Goal: Find specific page/section: Find specific page/section

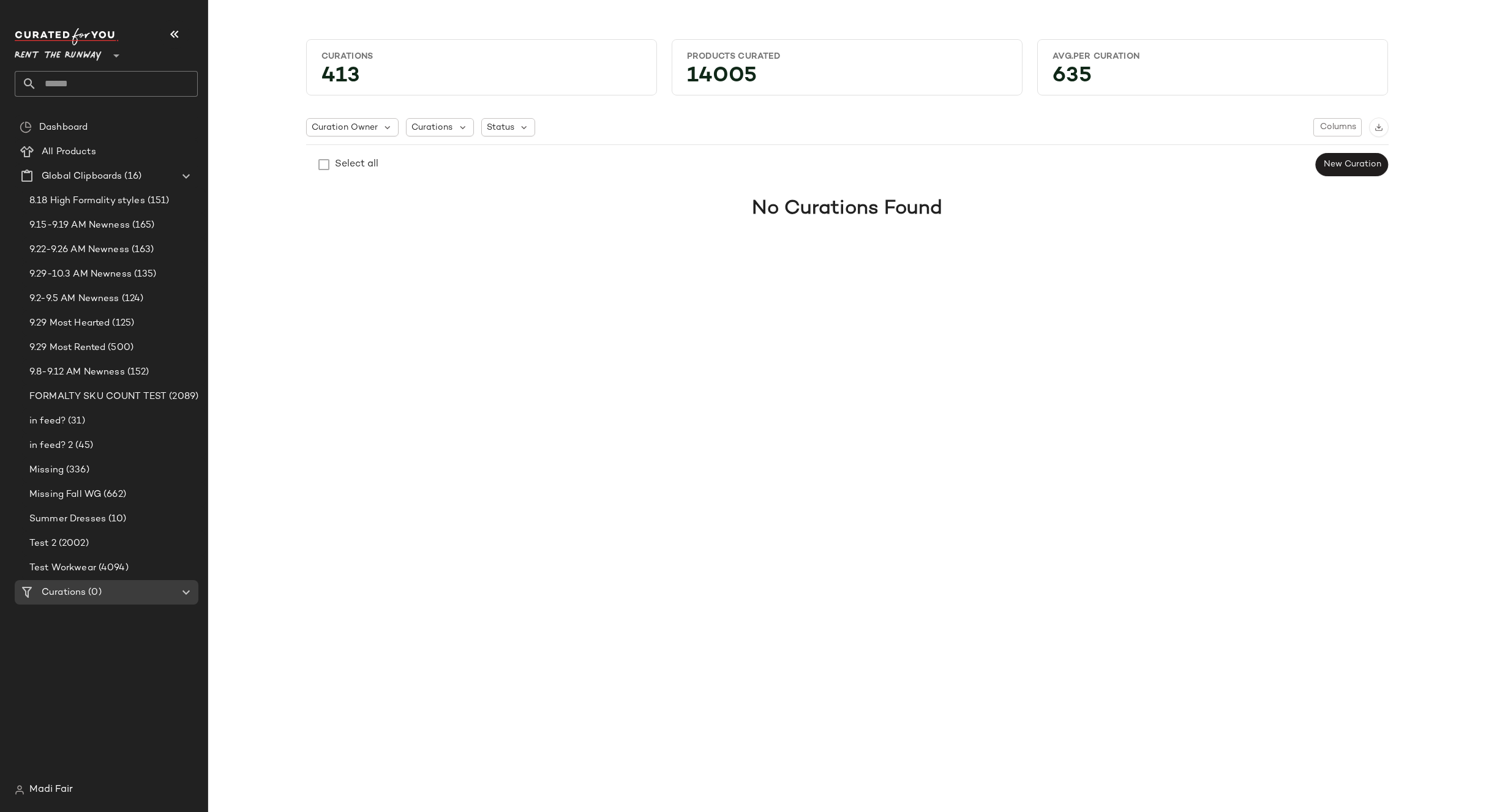
click at [65, 78] on input "text" at bounding box center [117, 83] width 161 height 26
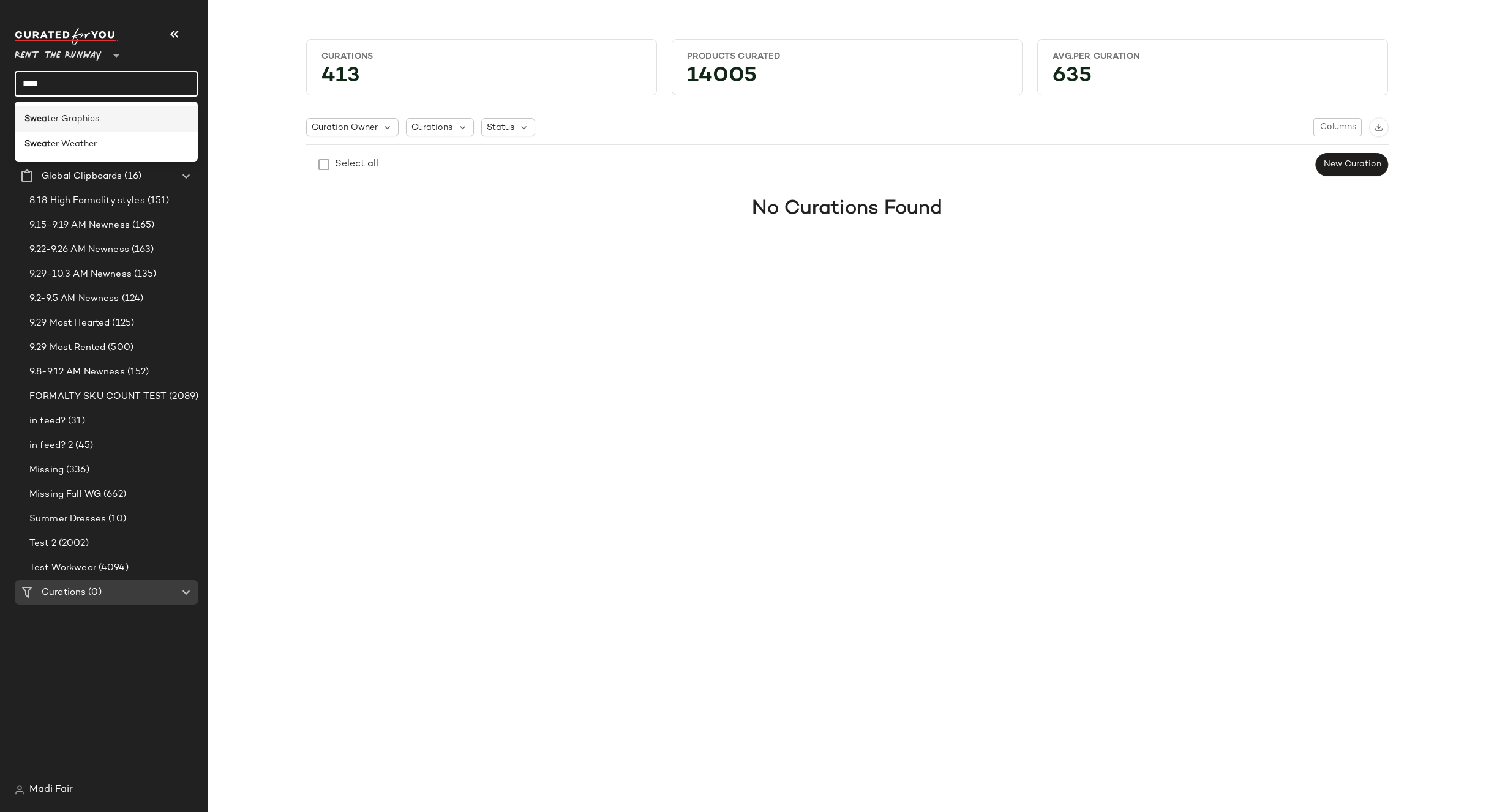
type input "****"
click at [91, 118] on span "ter Graphics" at bounding box center [73, 119] width 52 height 12
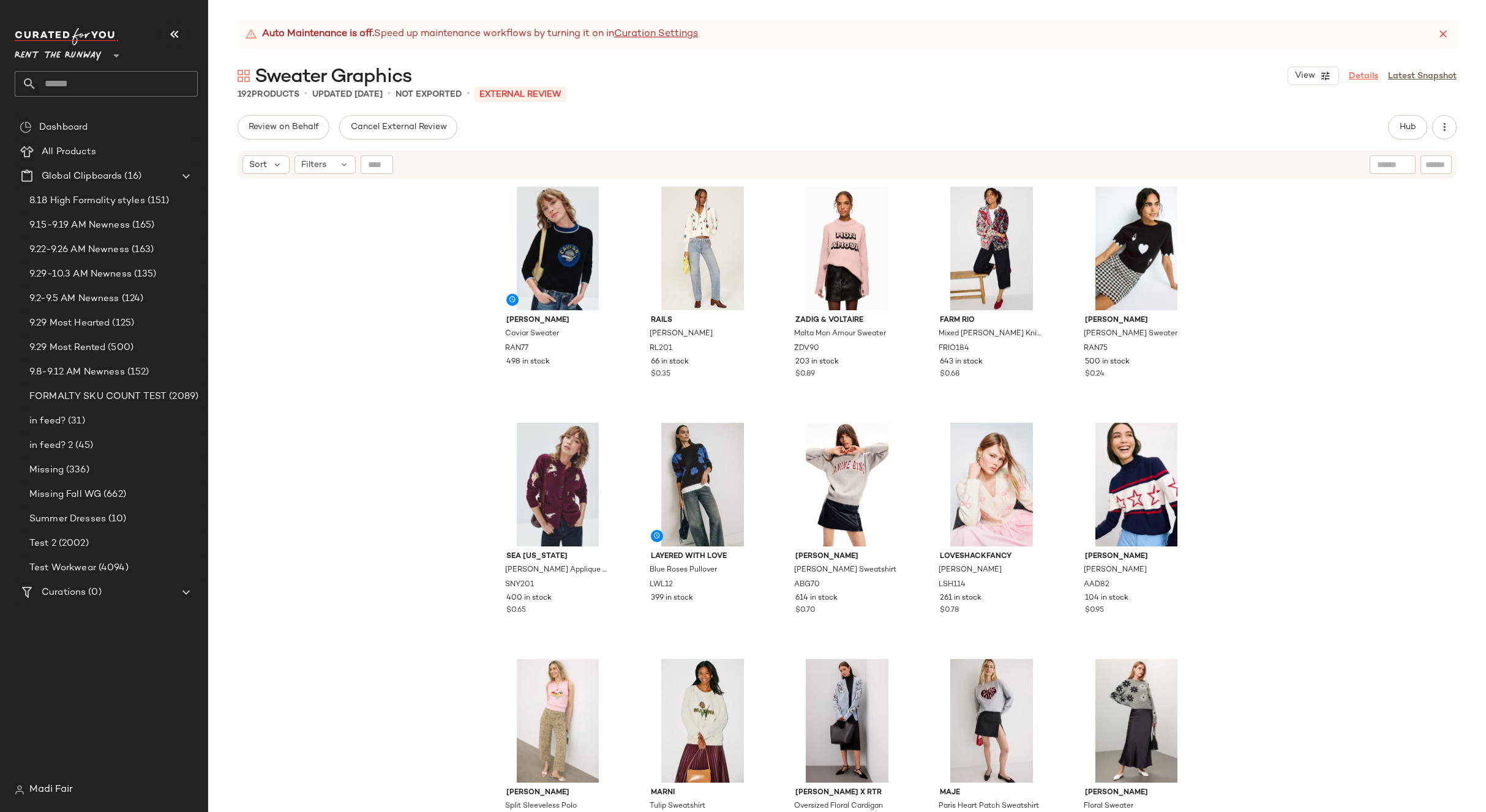
click at [1359, 75] on link "Details" at bounding box center [1364, 76] width 30 height 12
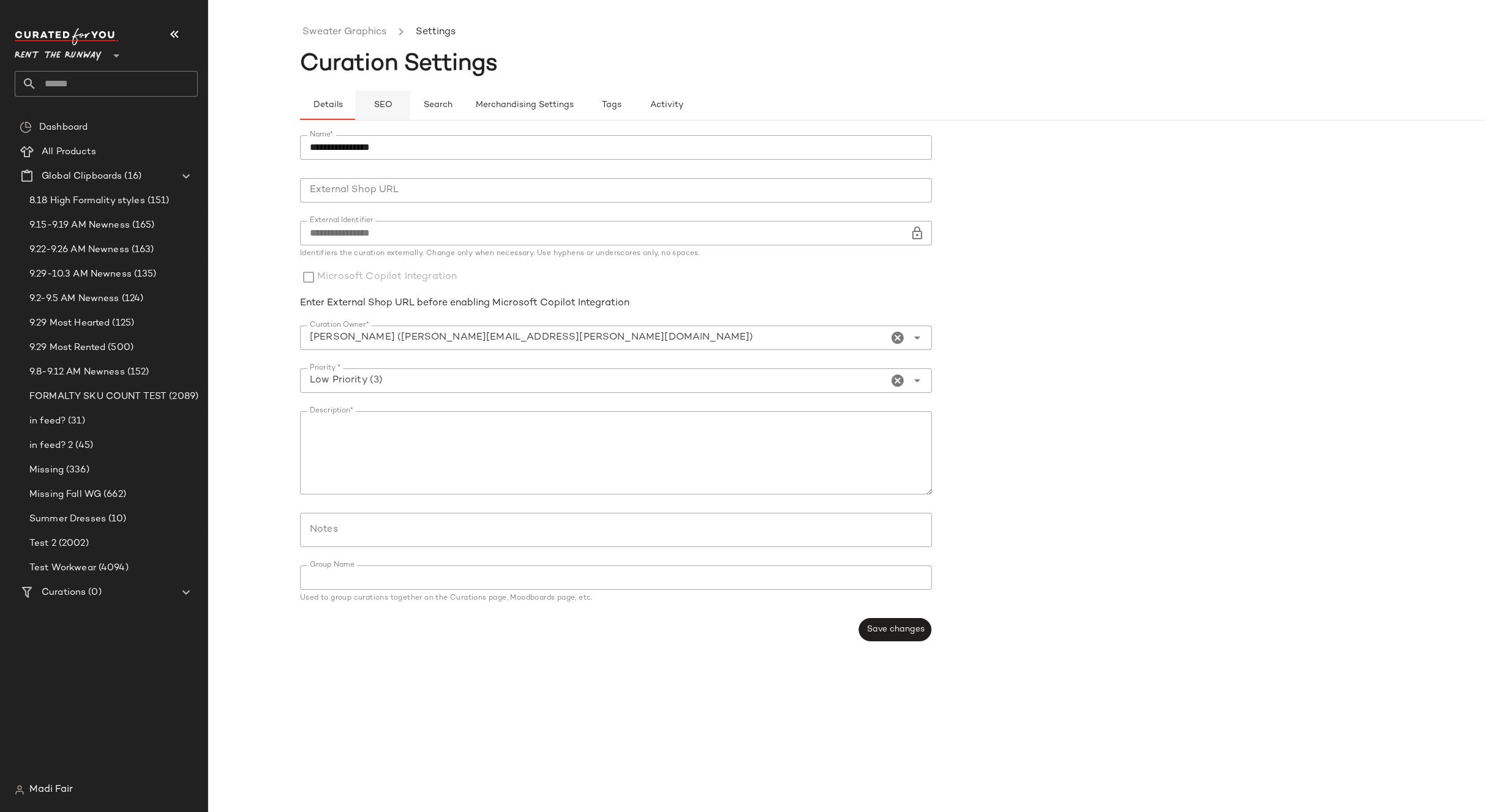
click at [388, 105] on span "SEO" at bounding box center [382, 105] width 19 height 10
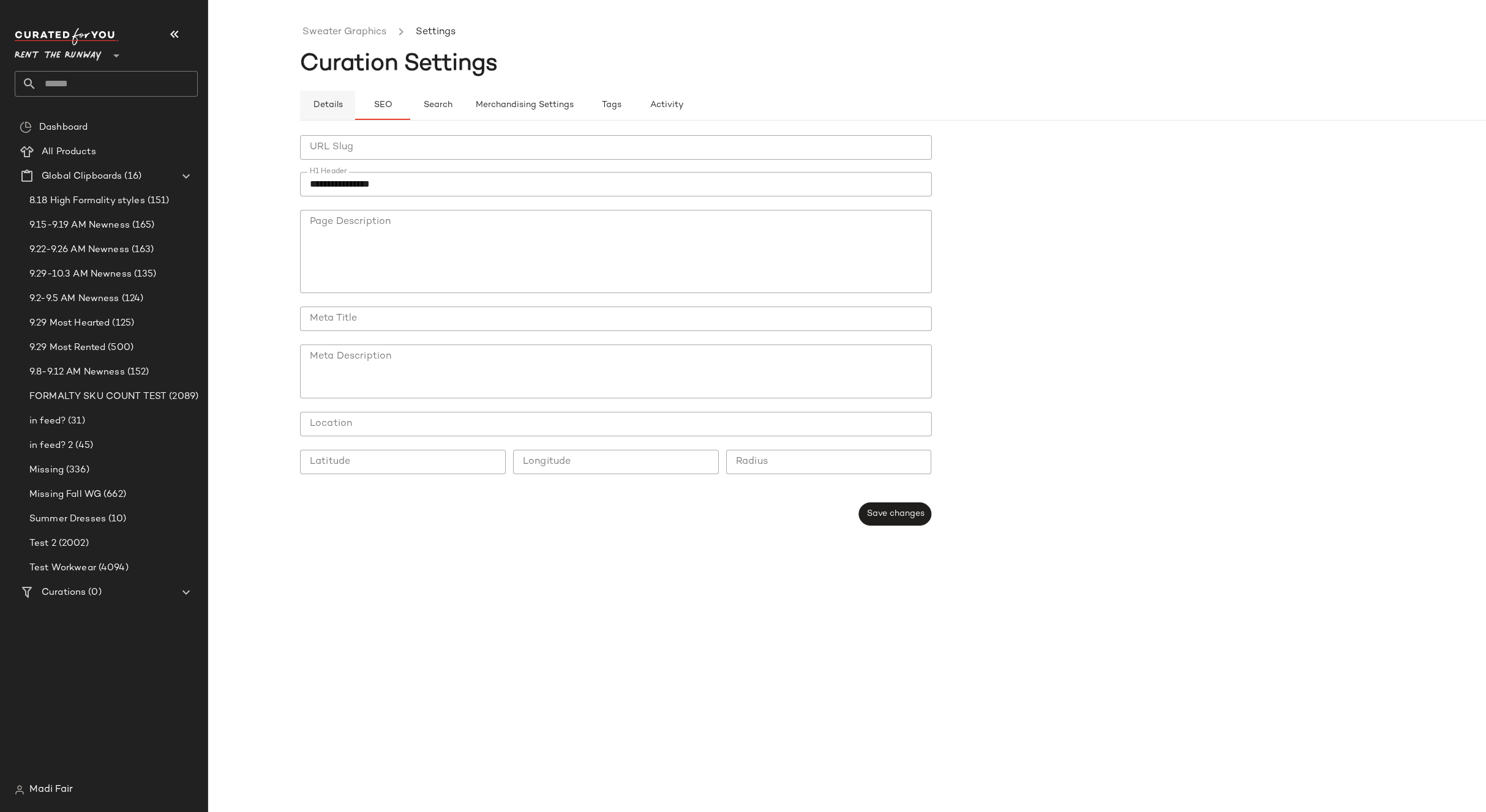
click at [333, 105] on span "Details" at bounding box center [327, 105] width 30 height 10
